Goal: Task Accomplishment & Management: Manage account settings

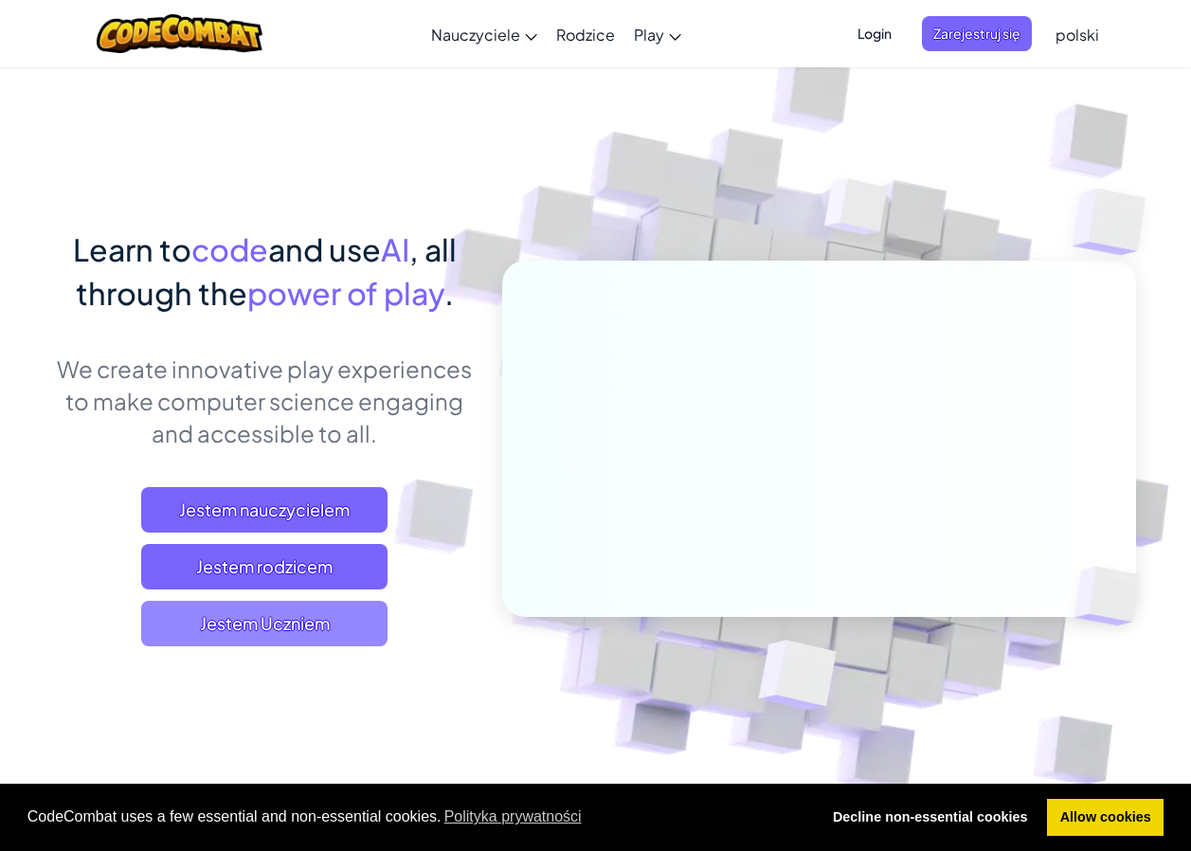
click at [264, 618] on span "Jestem Uczniem" at bounding box center [264, 623] width 246 height 45
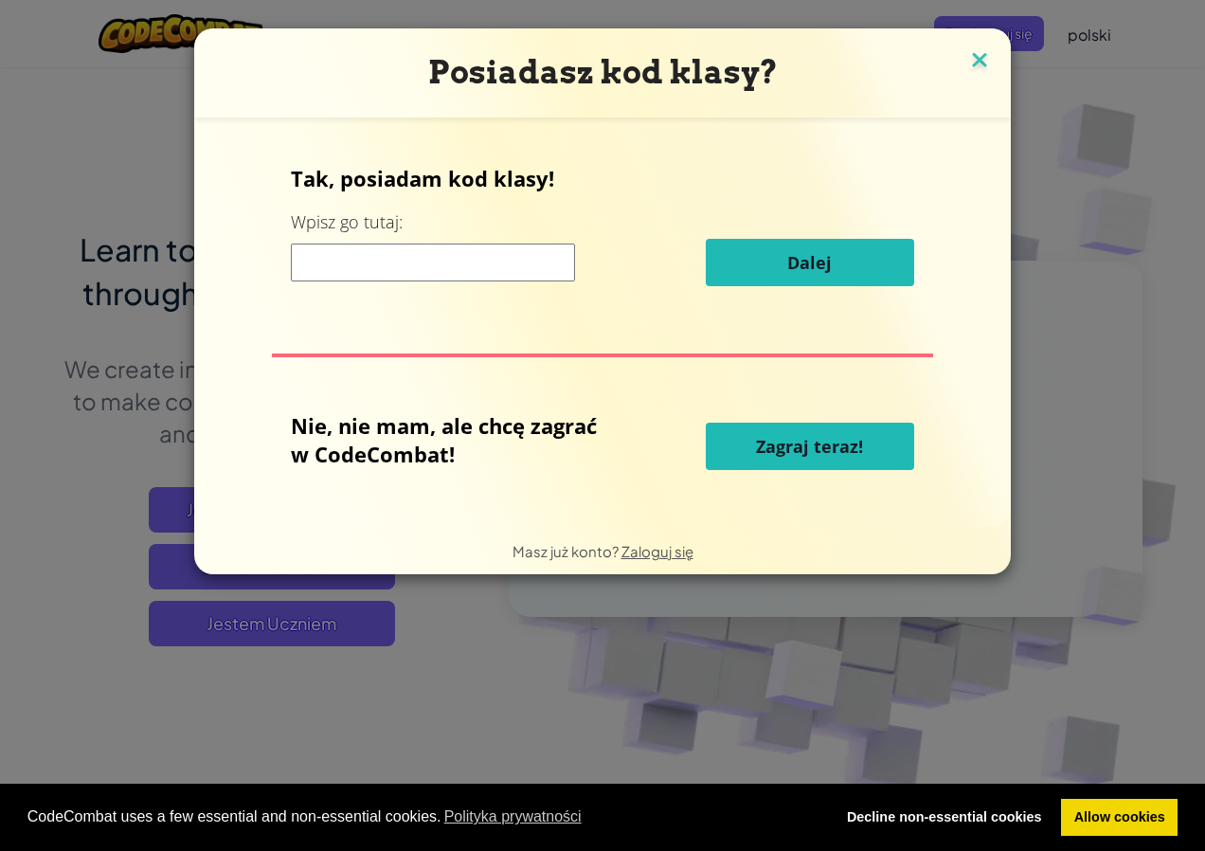
click at [977, 65] on img at bounding box center [980, 61] width 25 height 28
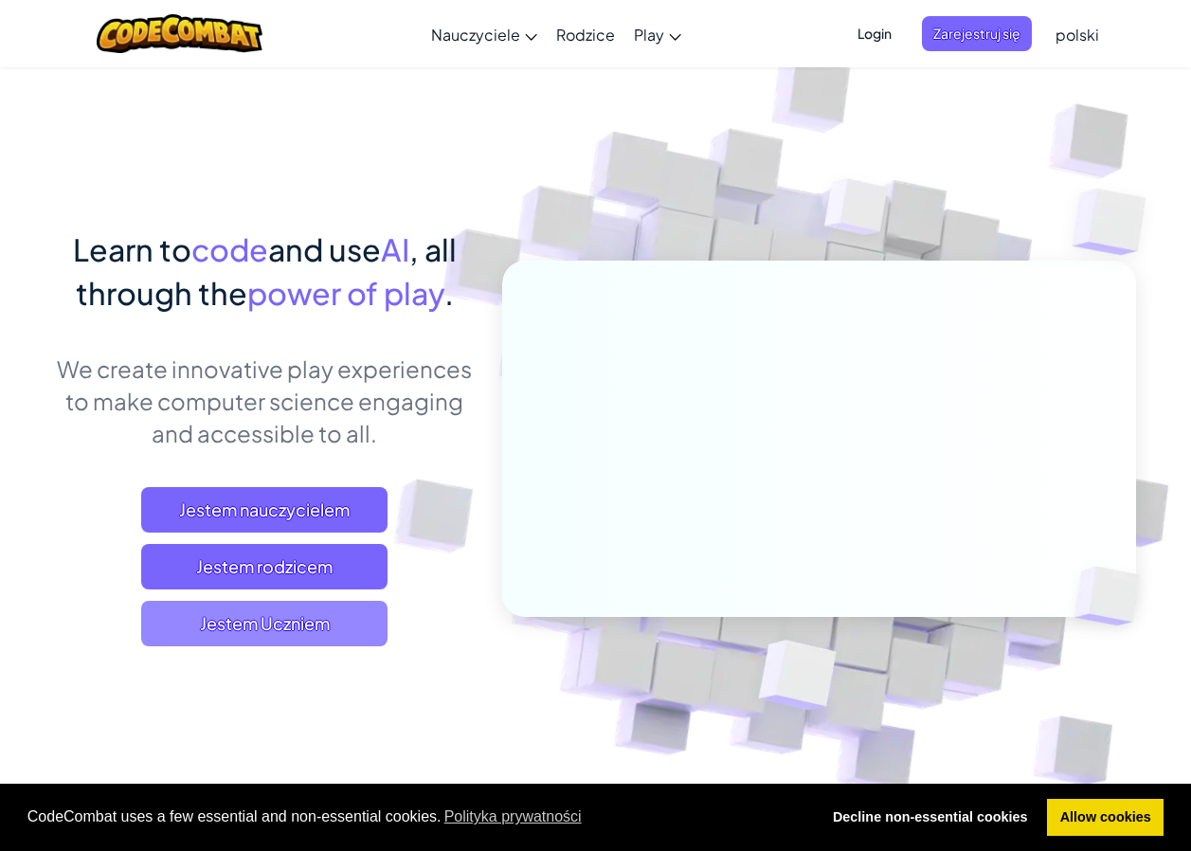
click at [346, 622] on span "Jestem Uczniem" at bounding box center [264, 623] width 246 height 45
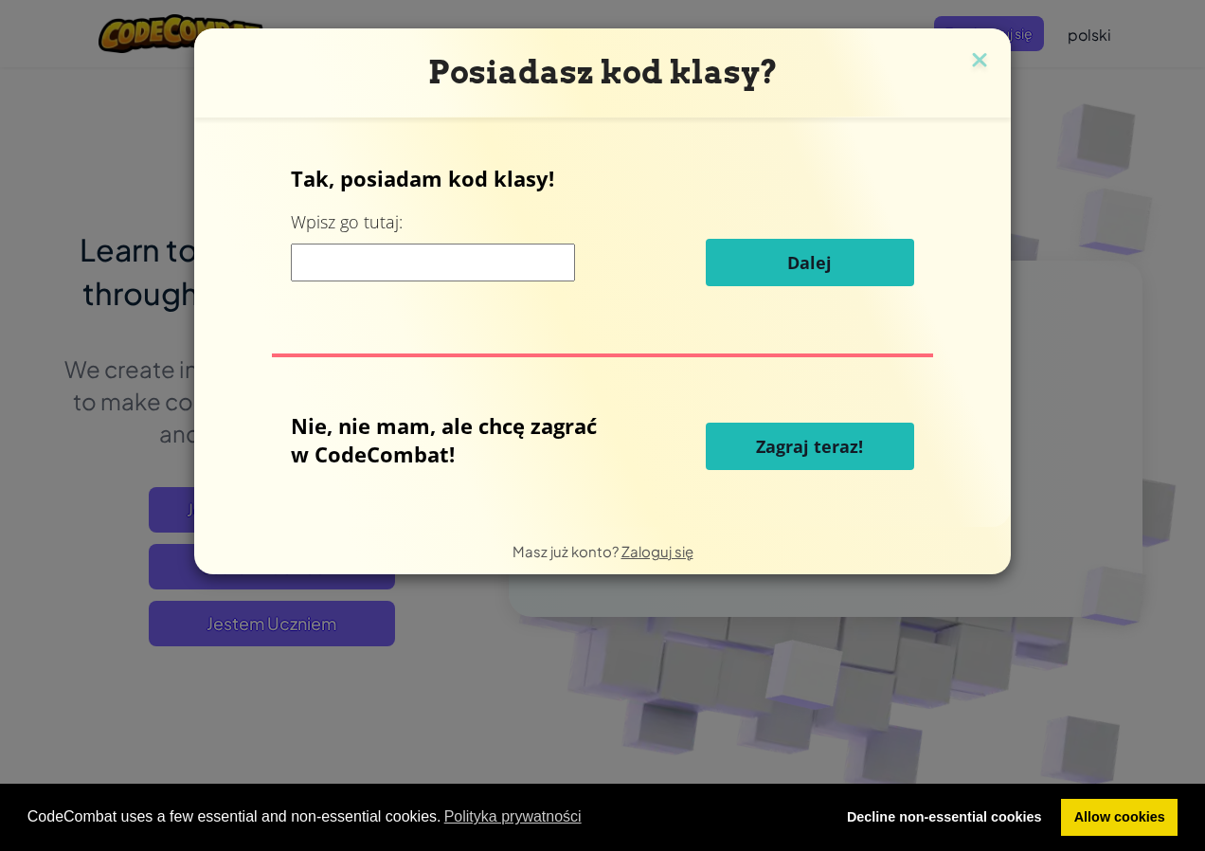
click at [382, 269] on input at bounding box center [433, 263] width 284 height 38
click at [979, 58] on img at bounding box center [980, 61] width 25 height 28
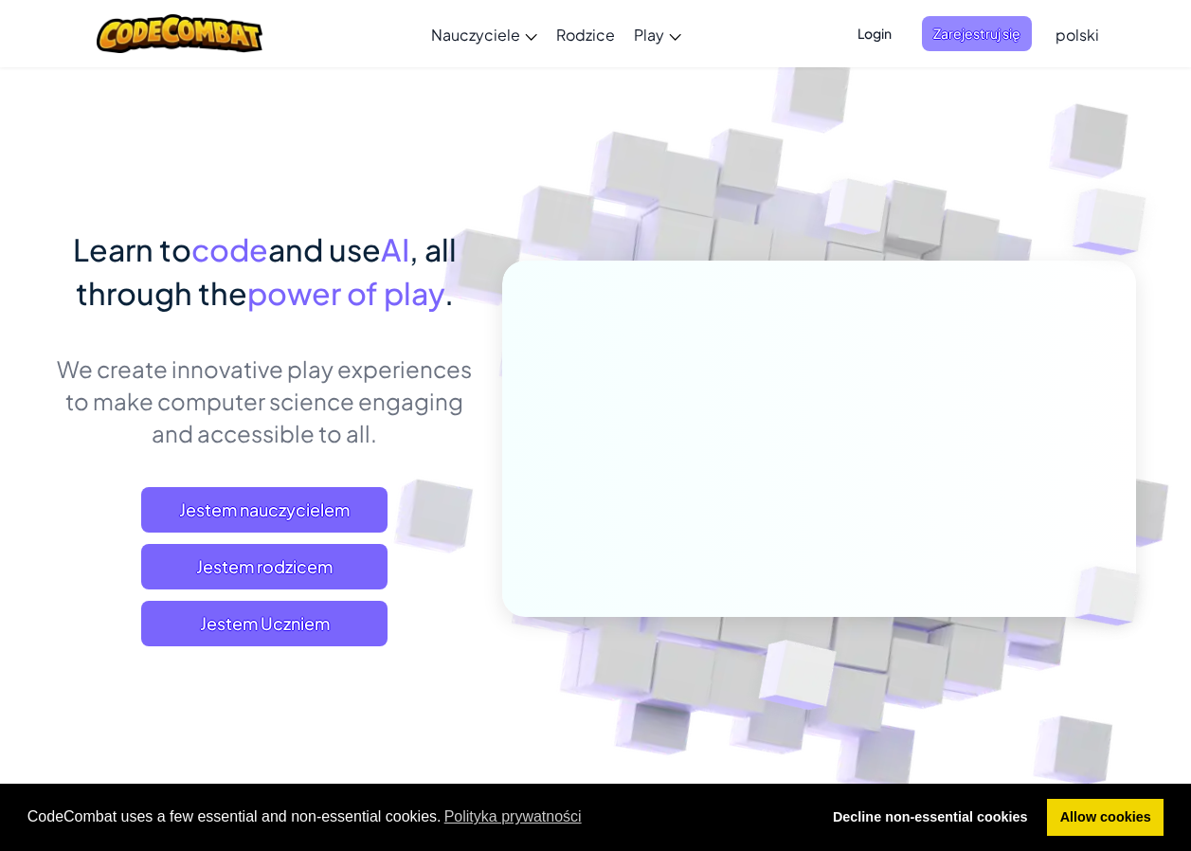
click at [997, 29] on span "Zarejestruj się" at bounding box center [977, 33] width 110 height 35
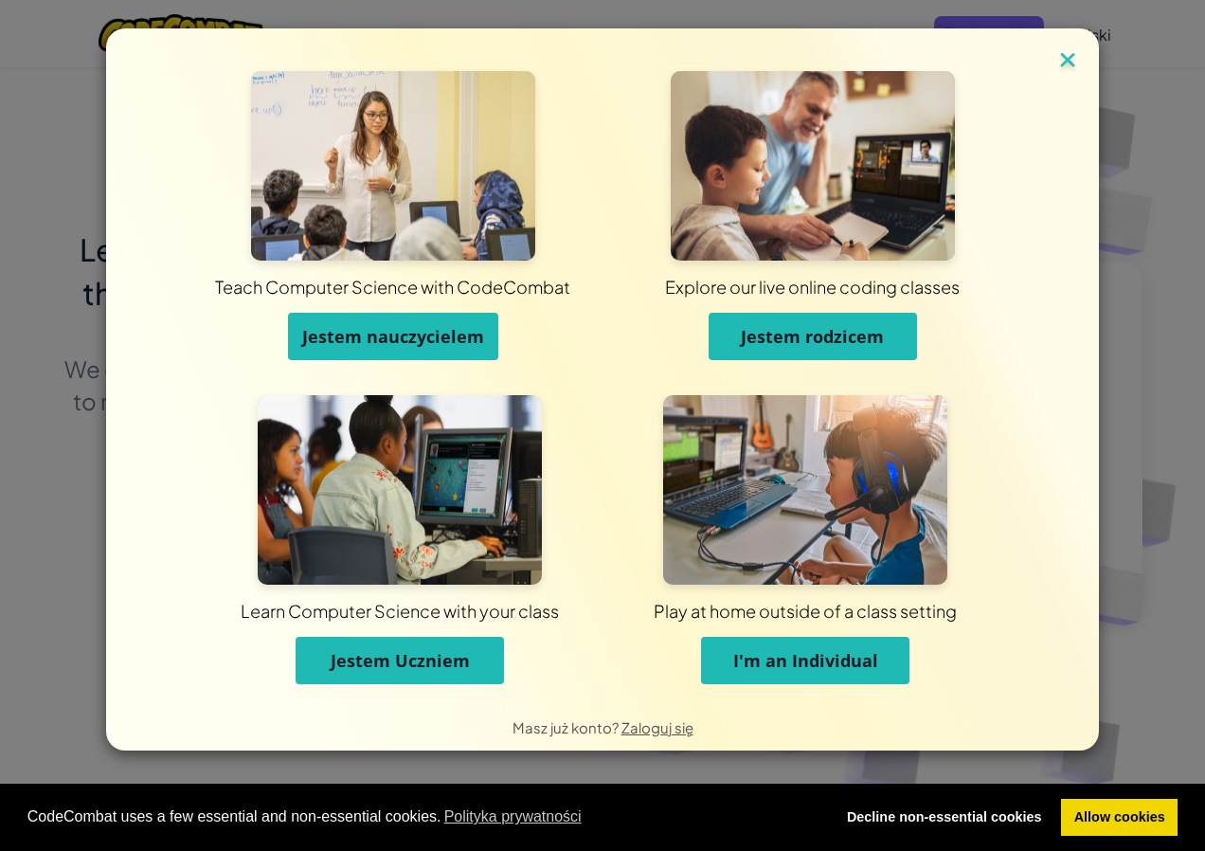
click at [1068, 49] on img at bounding box center [1068, 61] width 25 height 28
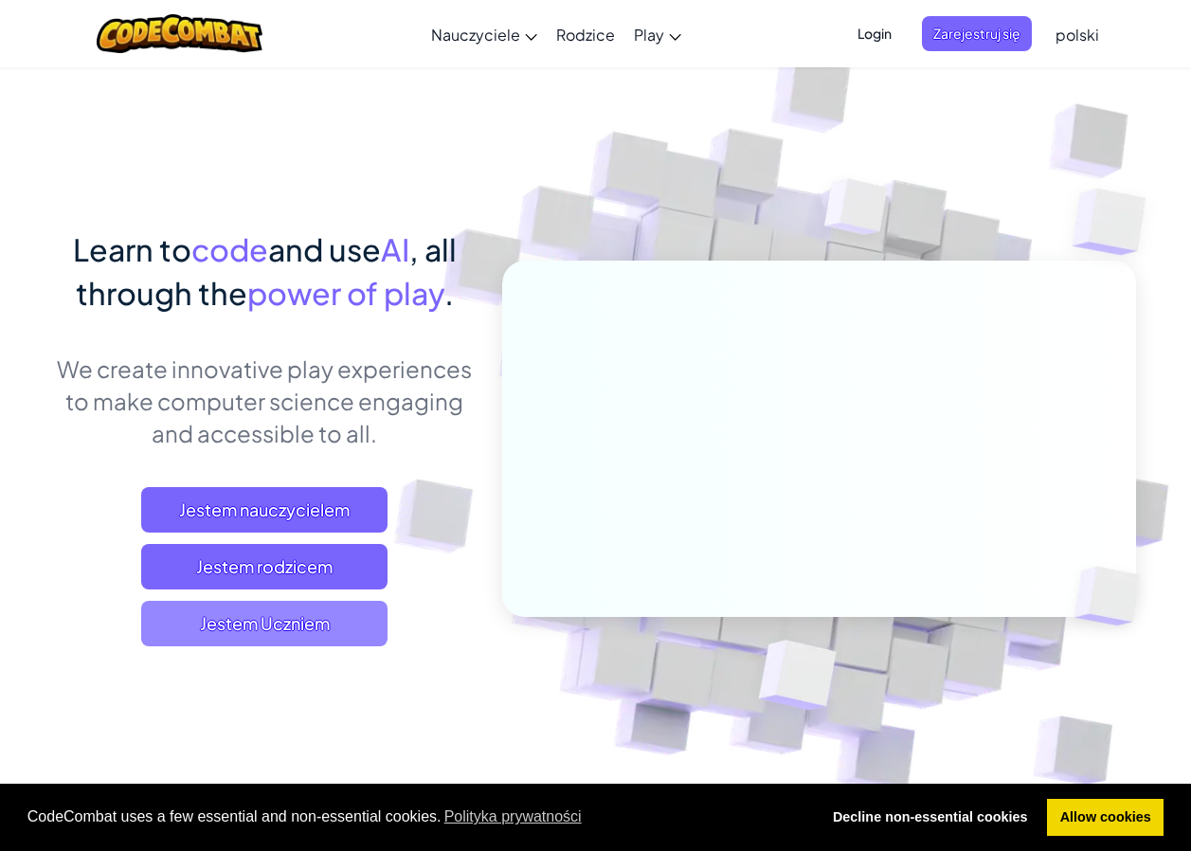
click at [301, 613] on span "Jestem Uczniem" at bounding box center [264, 623] width 246 height 45
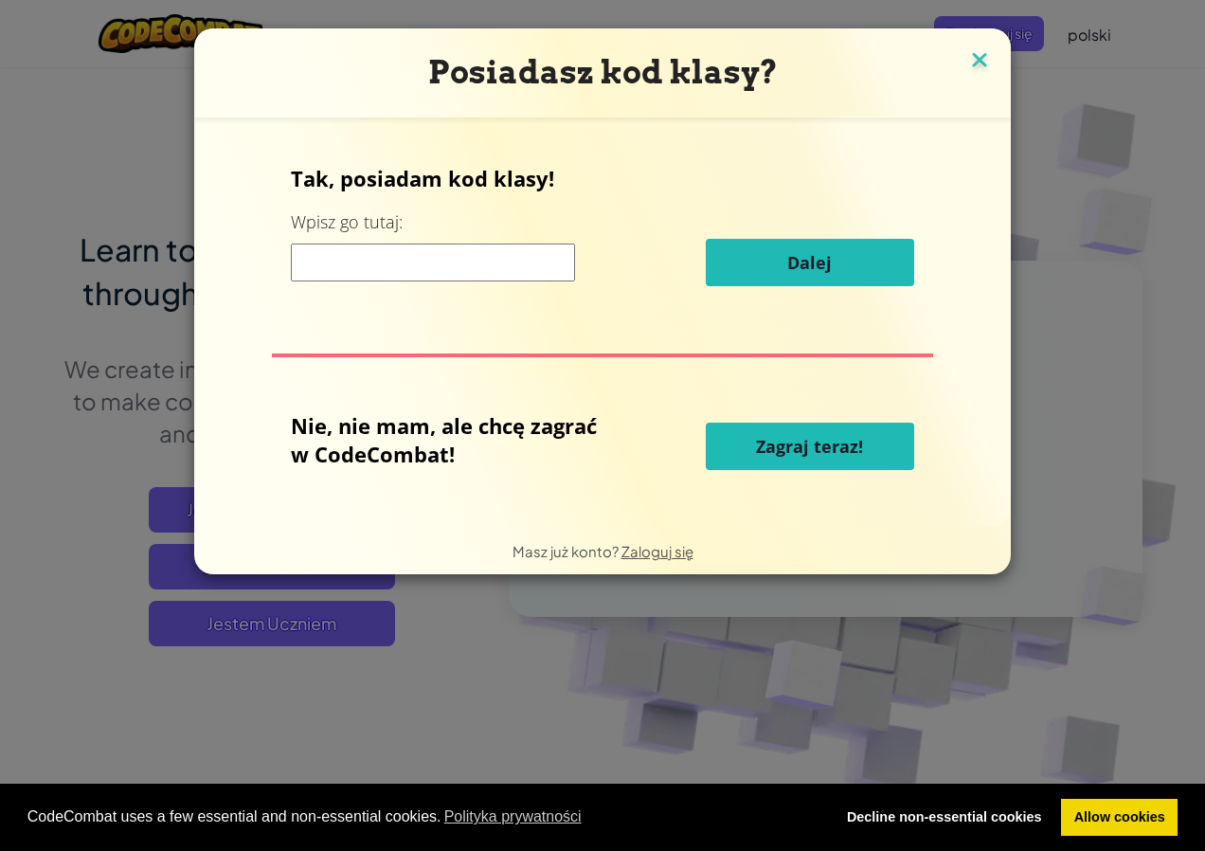
click at [980, 64] on img at bounding box center [980, 61] width 25 height 28
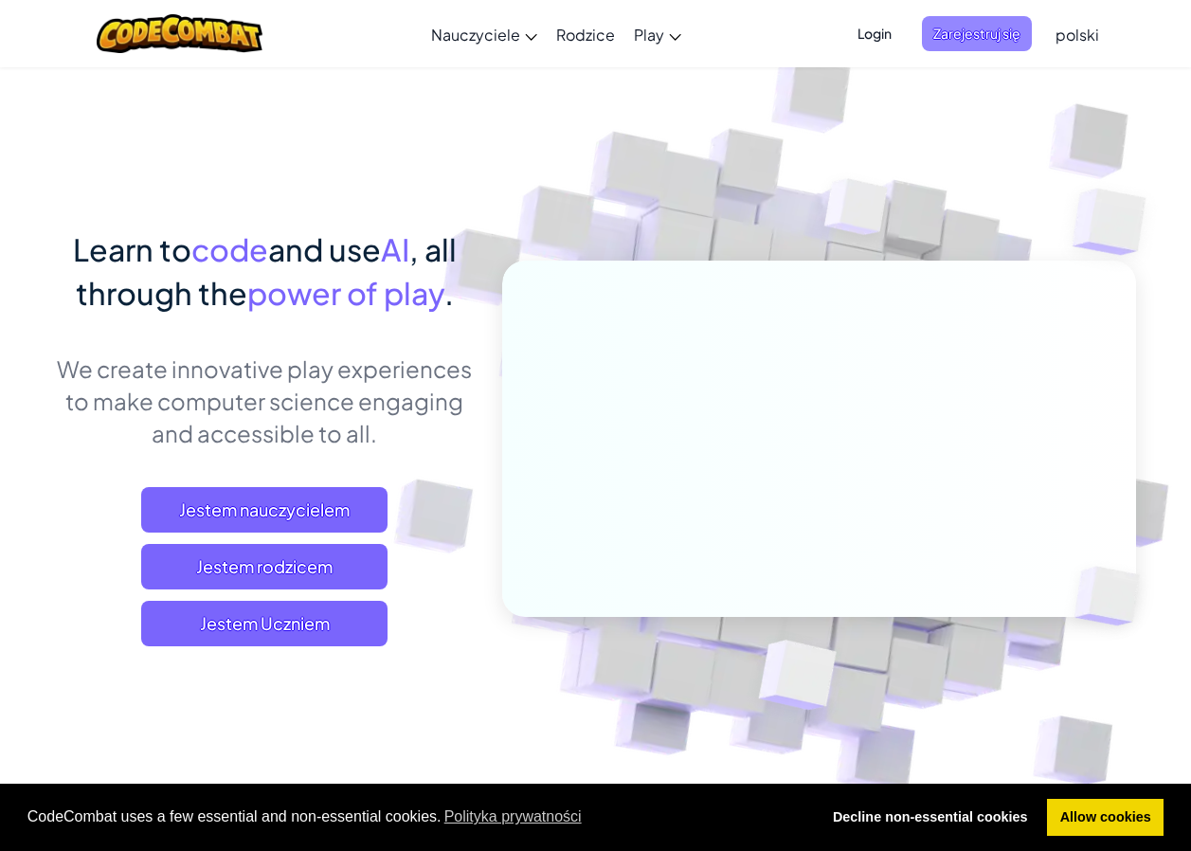
click at [980, 24] on span "Zarejestruj się" at bounding box center [977, 33] width 110 height 35
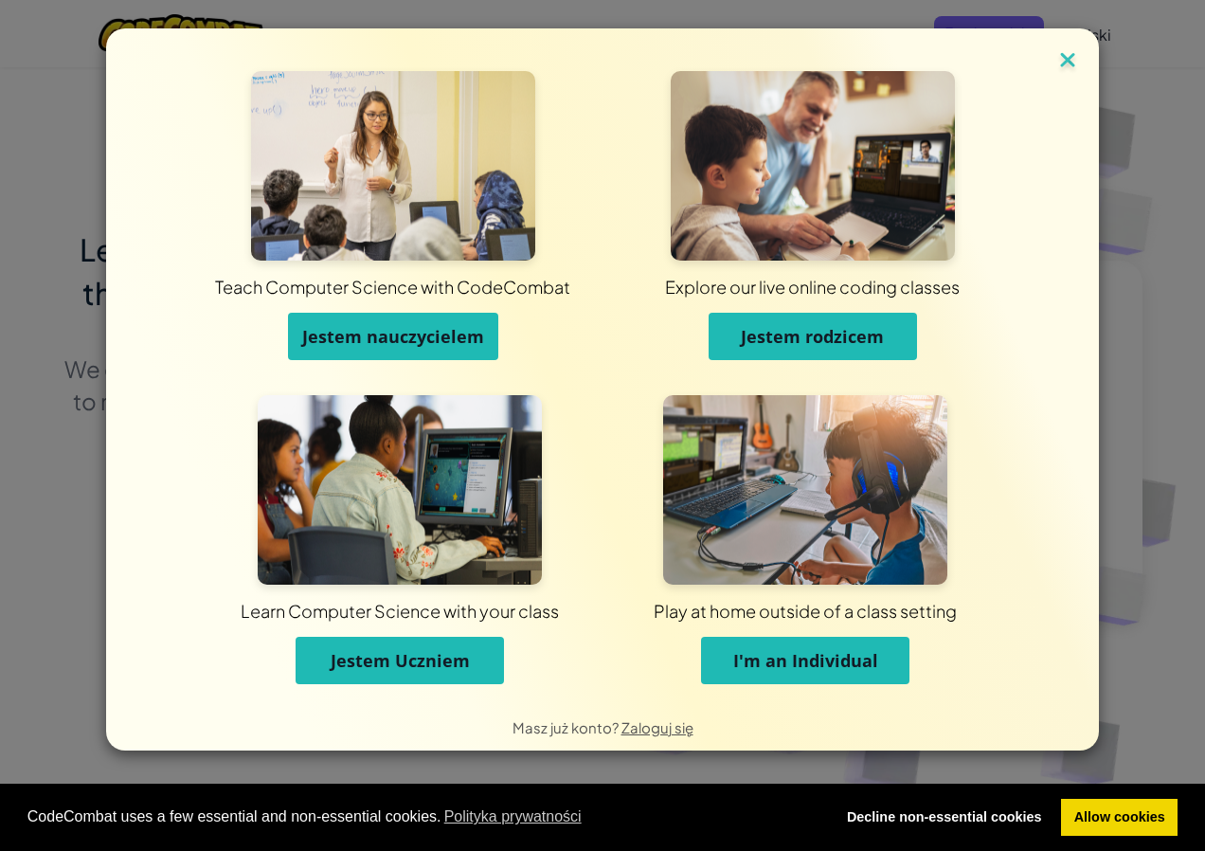
click at [1063, 57] on img at bounding box center [1068, 61] width 25 height 28
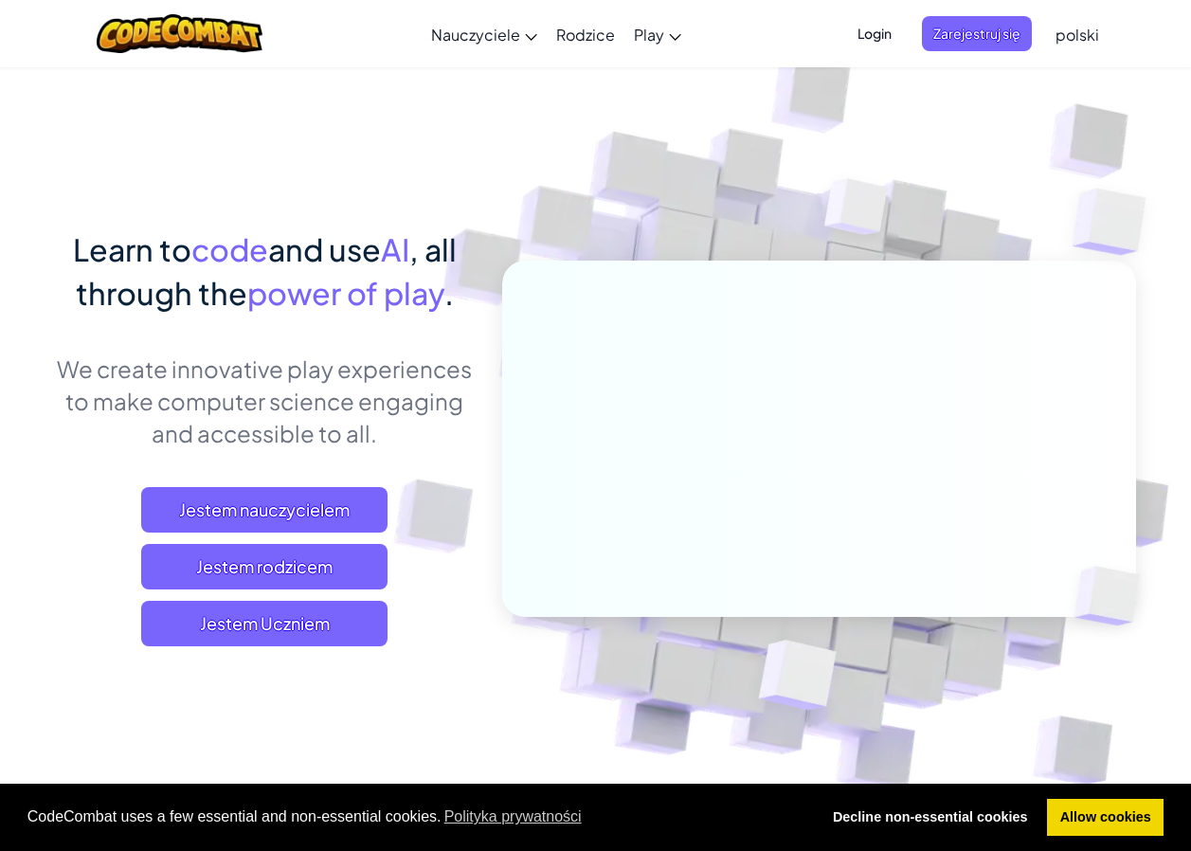
click at [883, 33] on span "Login" at bounding box center [874, 33] width 57 height 35
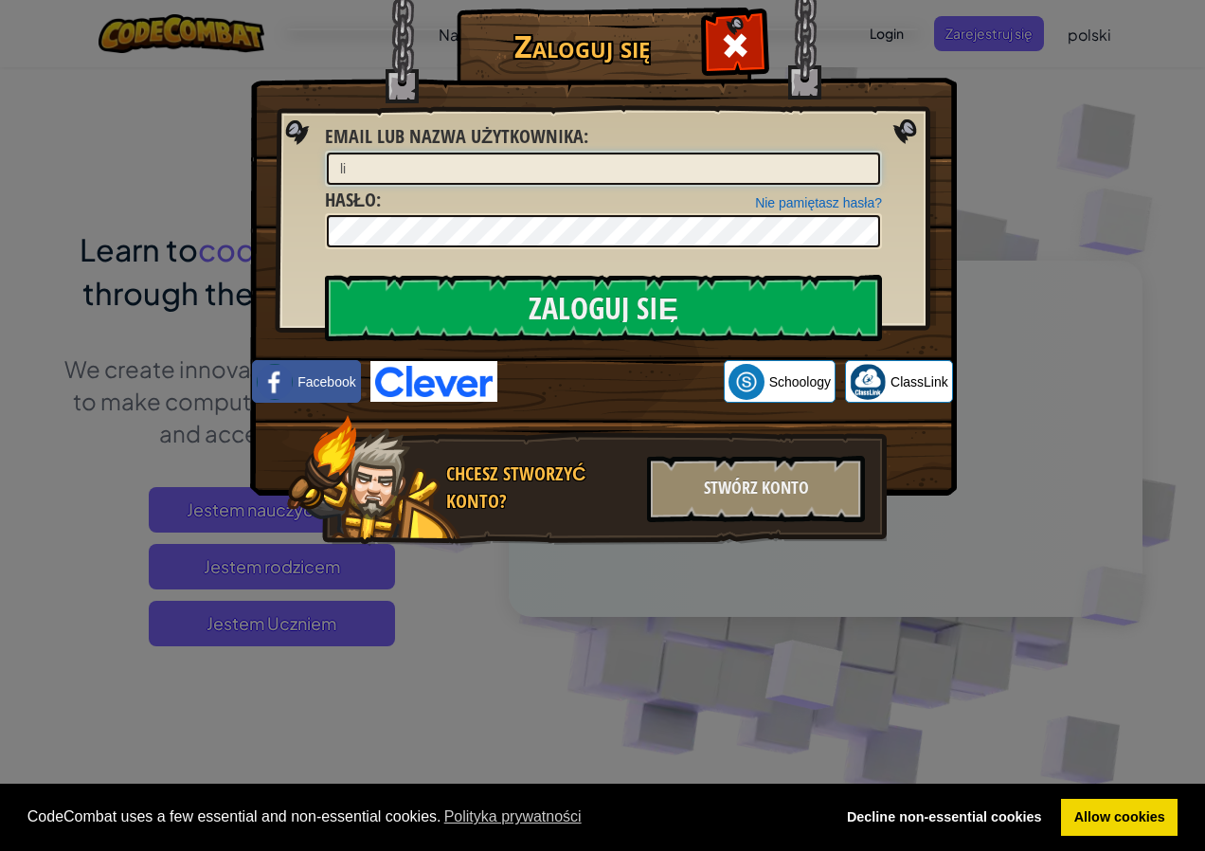
type input "l"
type input "Lidiaslayy"
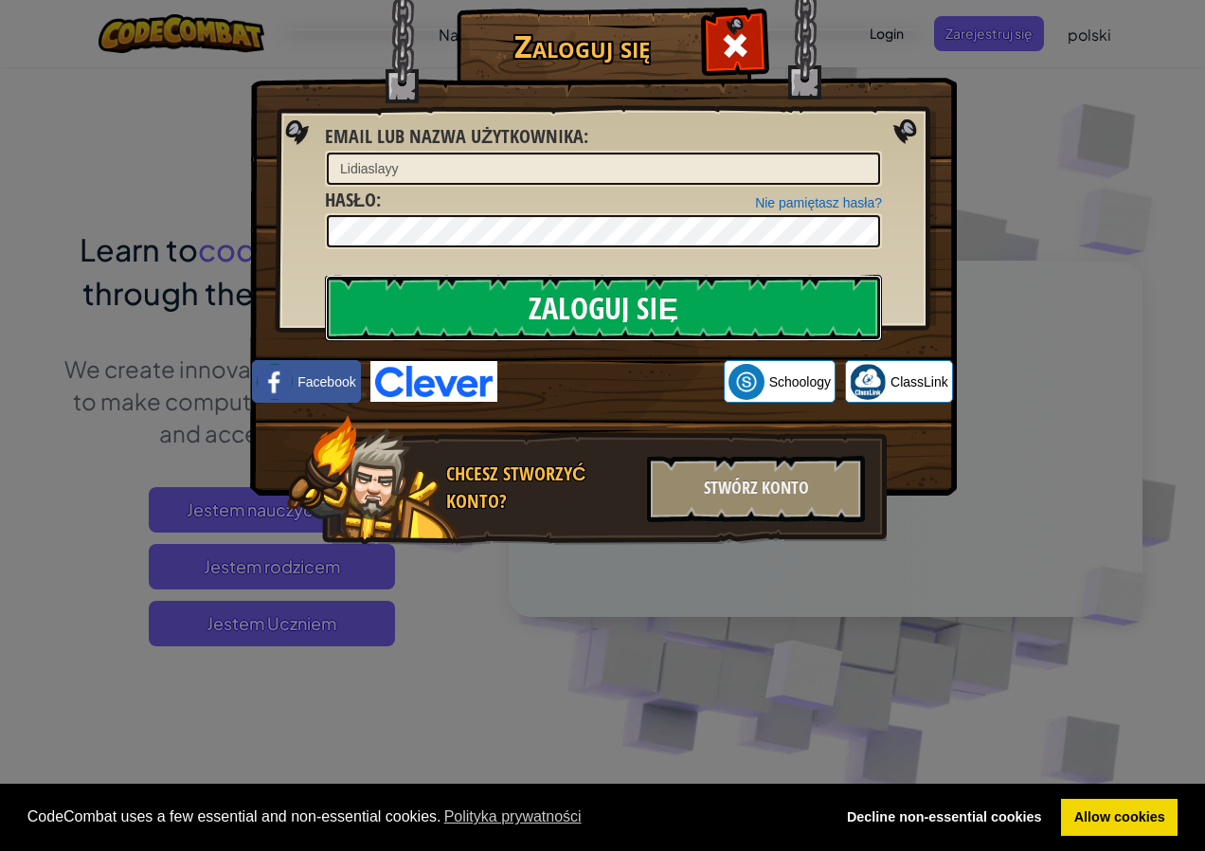
click at [498, 304] on input "Zaloguj się" at bounding box center [603, 308] width 557 height 66
